Goal: Communication & Community: Answer question/provide support

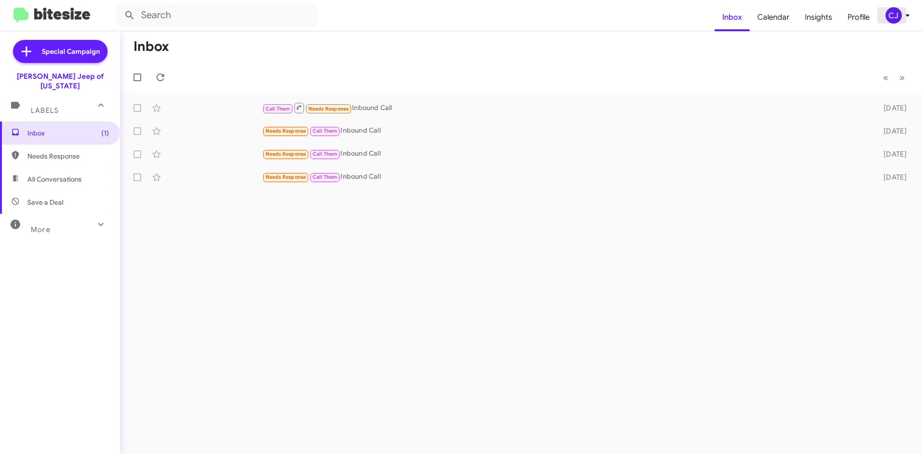
click at [900, 14] on div "CJ" at bounding box center [894, 15] width 16 height 16
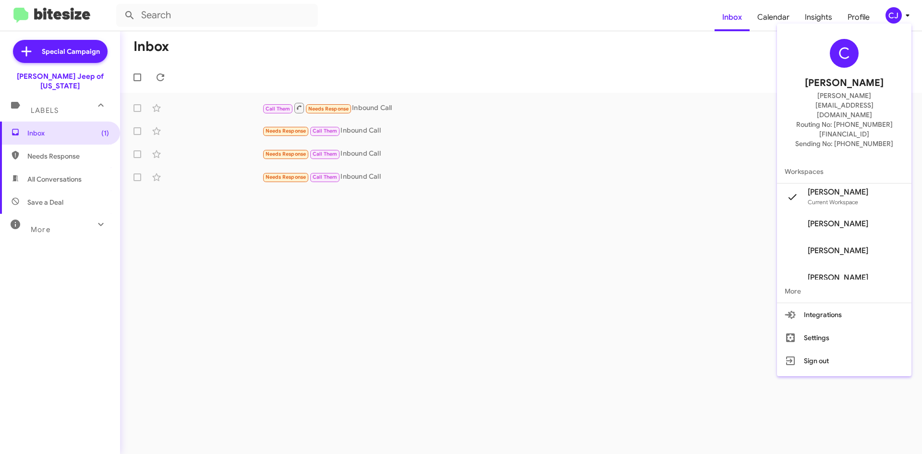
click at [838, 219] on span "Chuck Jenkins's" at bounding box center [838, 224] width 61 height 10
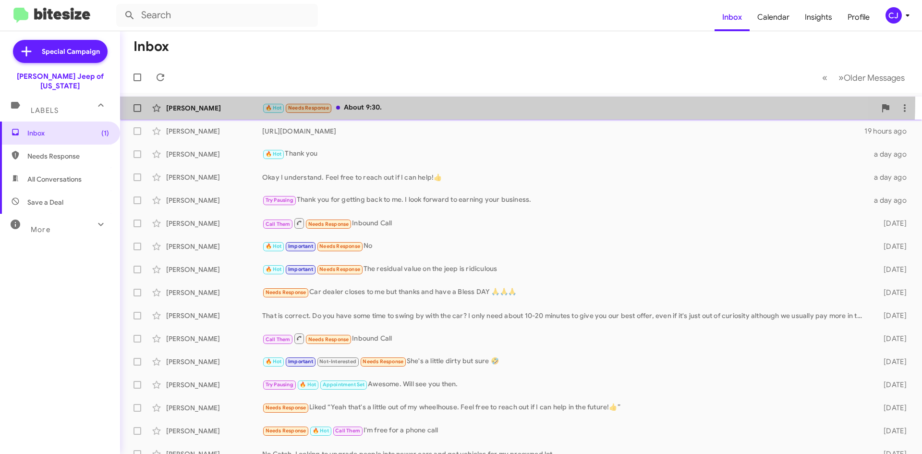
click at [403, 98] on div "[PERSON_NAME] 🔥 Hot Needs Response About 9:30. 15 hours ago" at bounding box center [521, 107] width 787 height 19
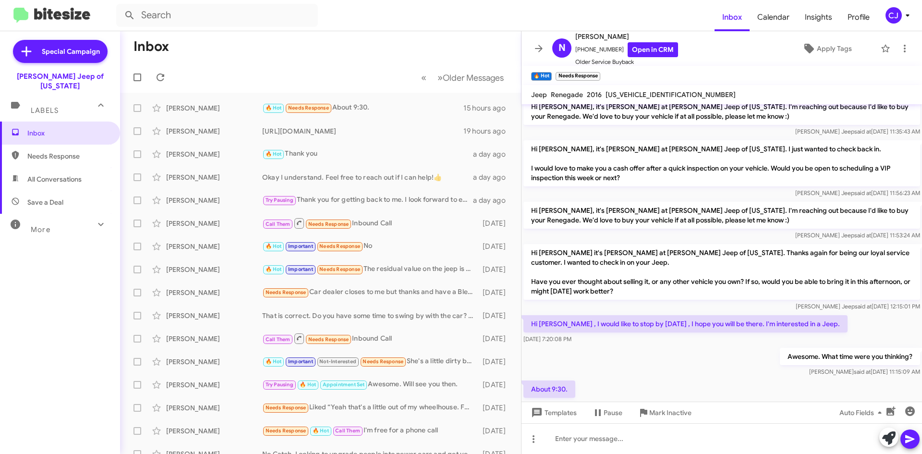
scroll to position [98, 0]
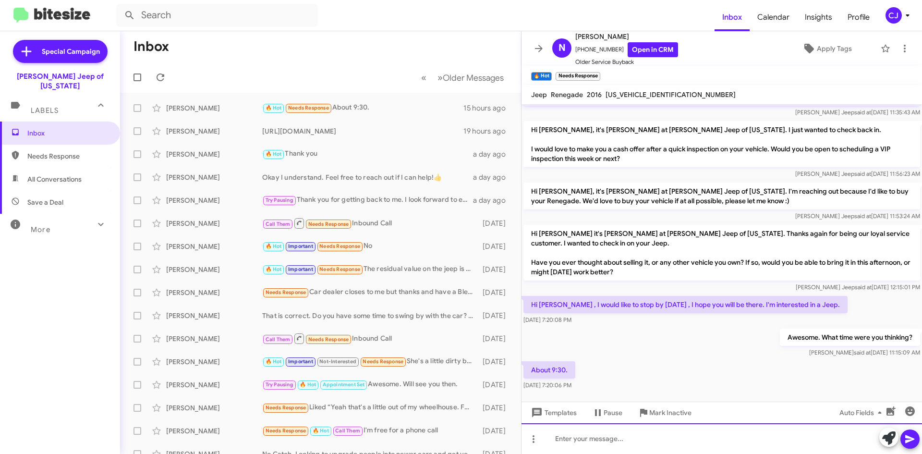
click at [571, 443] on div at bounding box center [722, 438] width 401 height 31
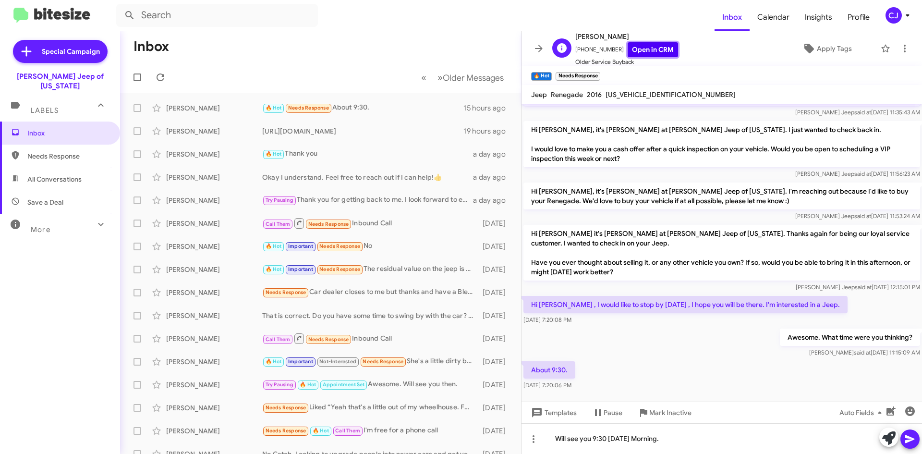
click at [636, 45] on link "Open in CRM" at bounding box center [653, 49] width 50 height 15
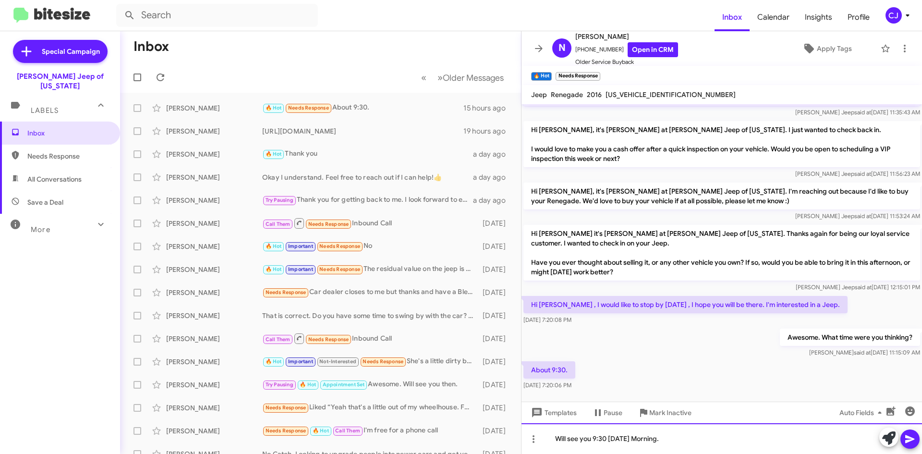
click at [693, 445] on div "Will see you 9:30 [DATE] Morning." at bounding box center [722, 438] width 401 height 31
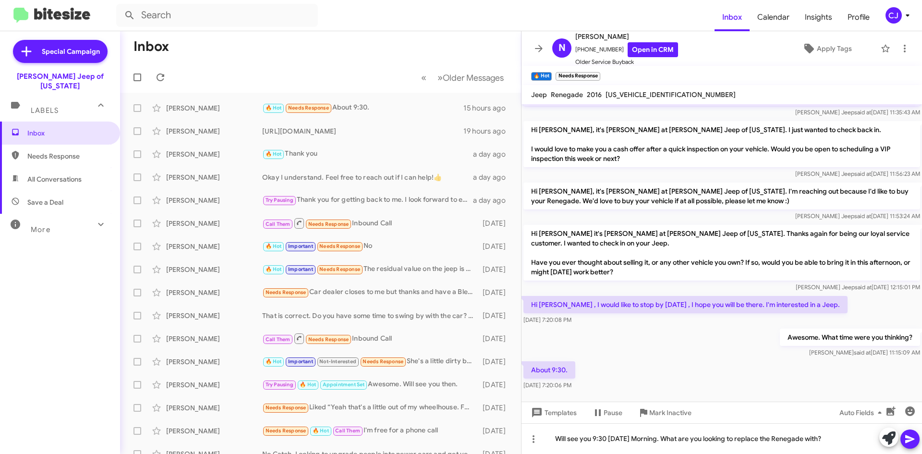
click at [911, 439] on icon at bounding box center [909, 439] width 9 height 8
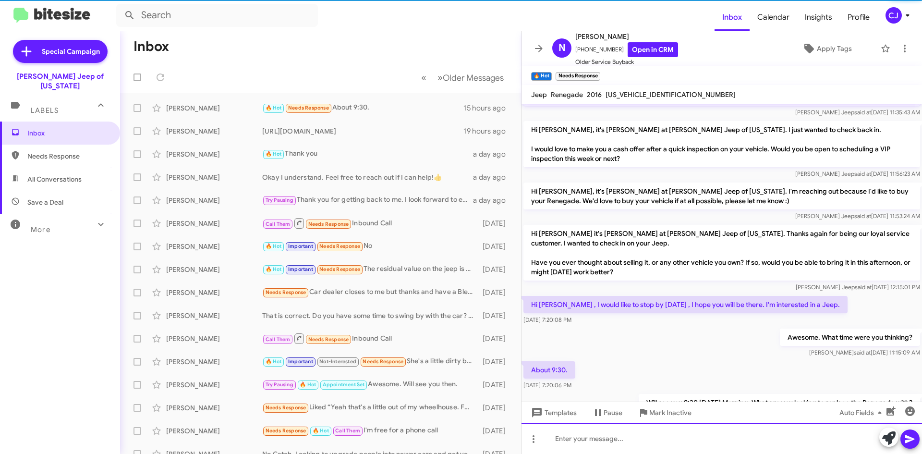
scroll to position [0, 0]
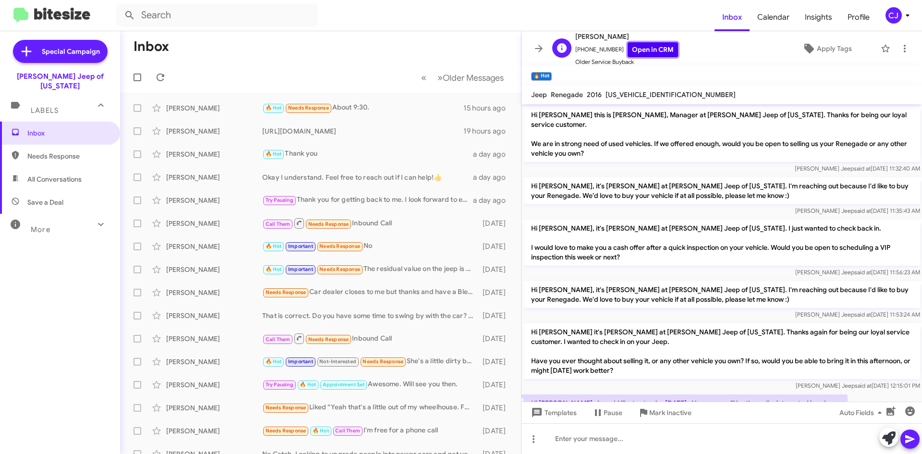
click at [646, 46] on link "Open in CRM" at bounding box center [653, 49] width 50 height 15
click at [161, 74] on icon at bounding box center [161, 77] width 8 height 8
click at [405, 153] on div "🔥 Hot Thank you" at bounding box center [368, 153] width 213 height 11
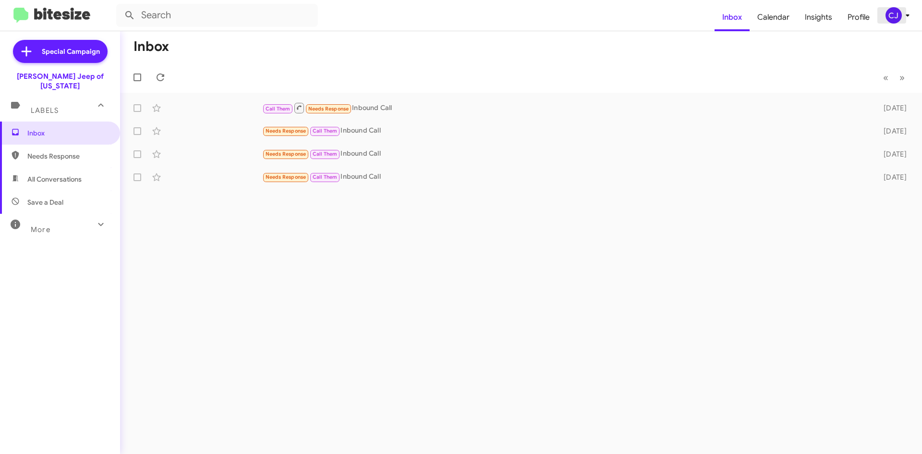
click at [899, 8] on span "CJ" at bounding box center [899, 15] width 29 height 16
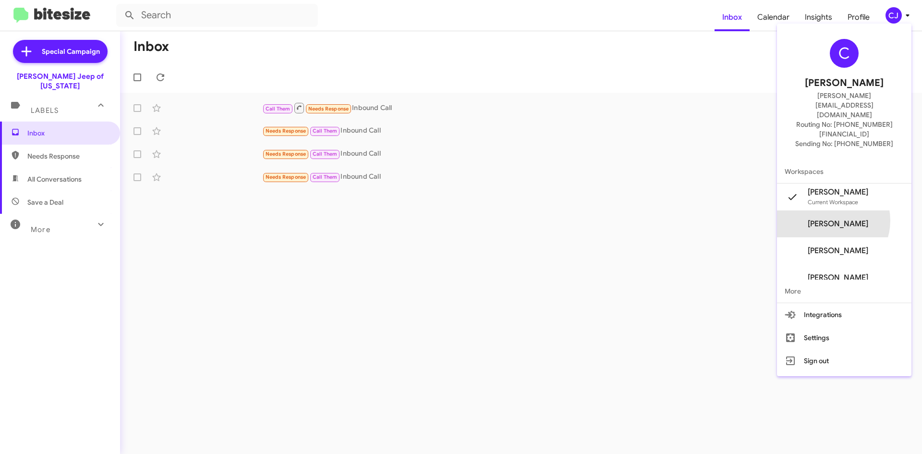
click at [845, 219] on span "Chuck Jenkins's" at bounding box center [838, 224] width 61 height 10
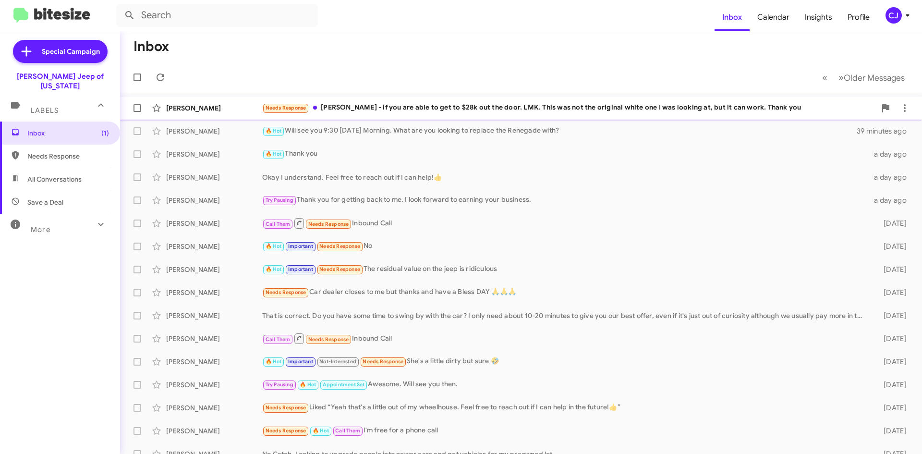
click at [483, 102] on div "Needs Response Chuck - if you are able to get to $28k out the door. LMK. This w…" at bounding box center [569, 107] width 614 height 11
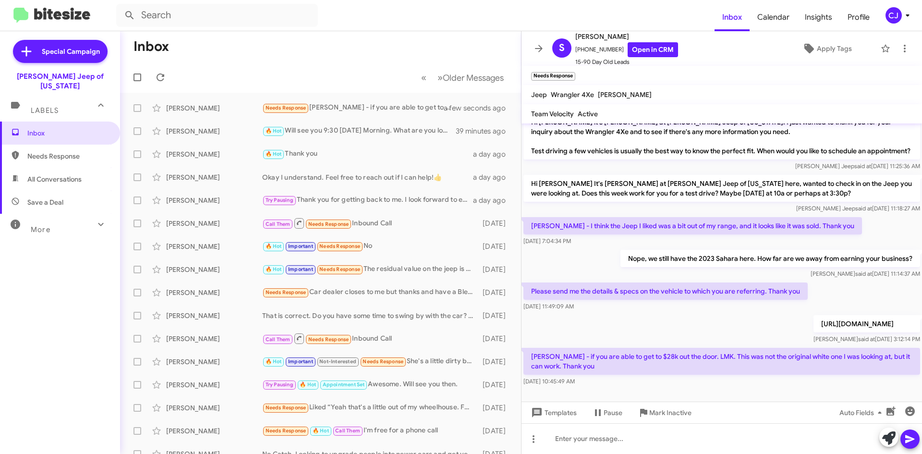
scroll to position [169, 0]
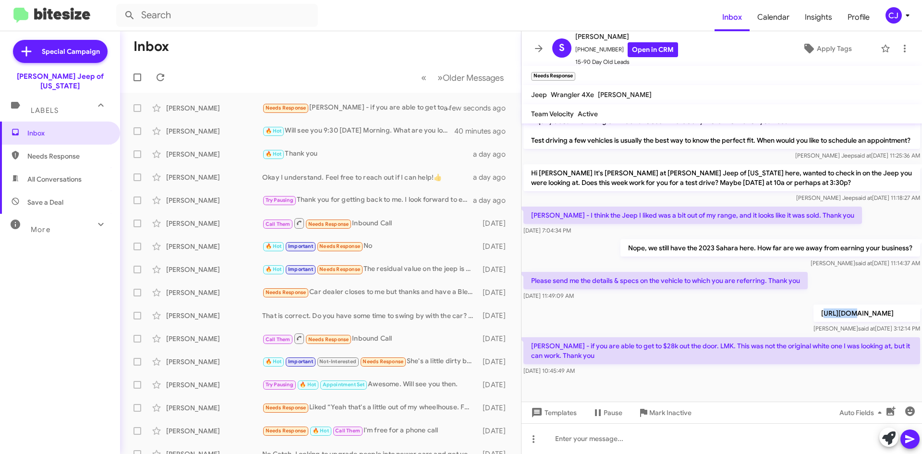
drag, startPoint x: 534, startPoint y: 305, endPoint x: 556, endPoint y: 305, distance: 22.6
click at [814, 305] on p "[URL][DOMAIN_NAME]" at bounding box center [867, 313] width 107 height 17
click at [814, 319] on p "[URL][DOMAIN_NAME]" at bounding box center [867, 313] width 107 height 17
drag, startPoint x: 529, startPoint y: 305, endPoint x: 579, endPoint y: 323, distance: 53.2
click at [814, 323] on div "https://www.adamsjeepofmaryland.com/viewdetails/used/1c4jjxp66pw683530/2023-jee…" at bounding box center [867, 319] width 107 height 29
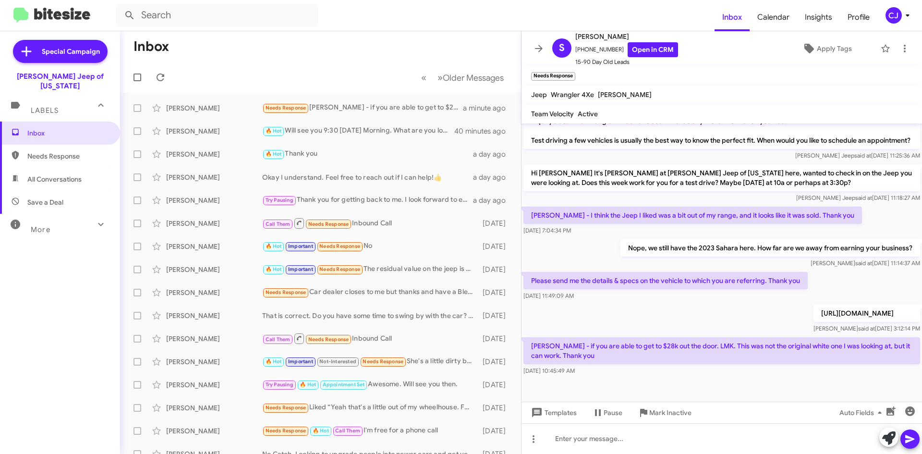
click at [669, 378] on div at bounding box center [722, 390] width 401 height 24
click at [634, 50] on link "Open in CRM" at bounding box center [653, 49] width 50 height 15
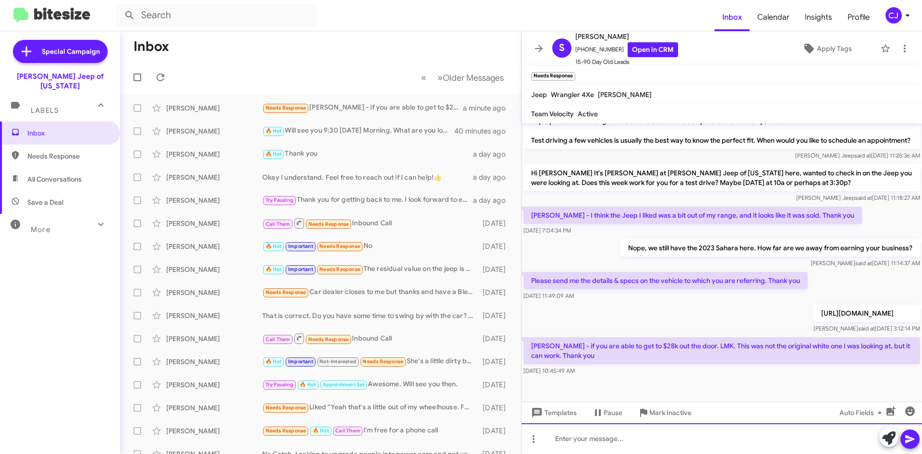
click at [583, 446] on div at bounding box center [722, 438] width 401 height 31
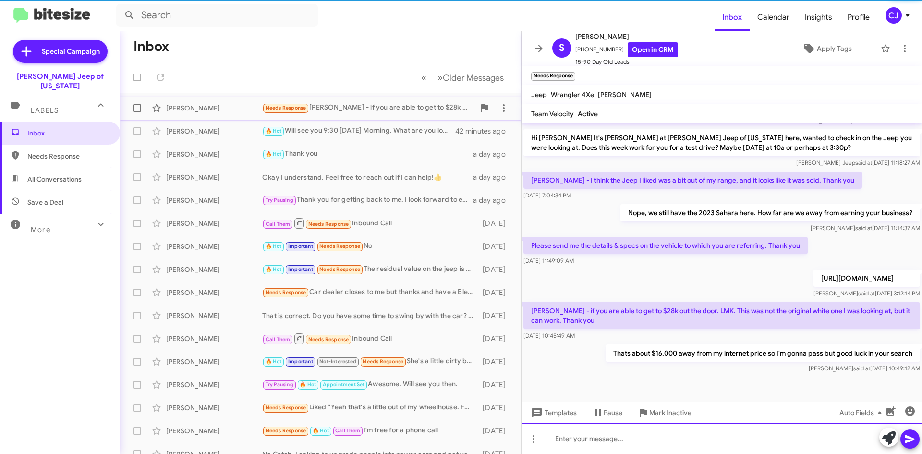
scroll to position [184, 0]
